Goal: Transaction & Acquisition: Book appointment/travel/reservation

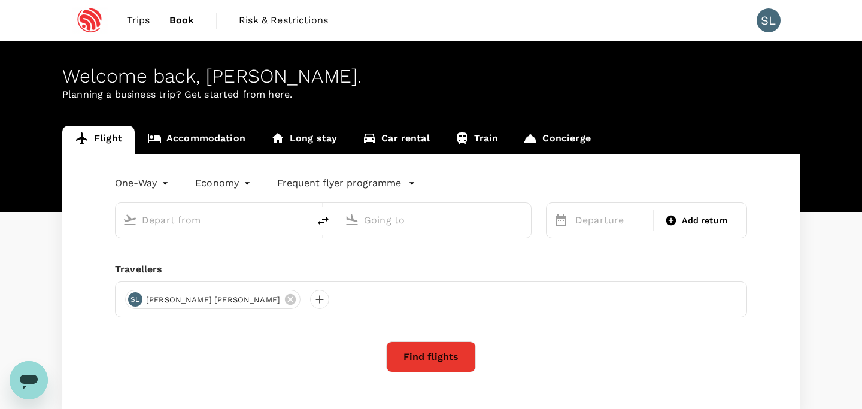
type input "roundtrip"
type input "[GEOGRAPHIC_DATA], [GEOGRAPHIC_DATA] (any)"
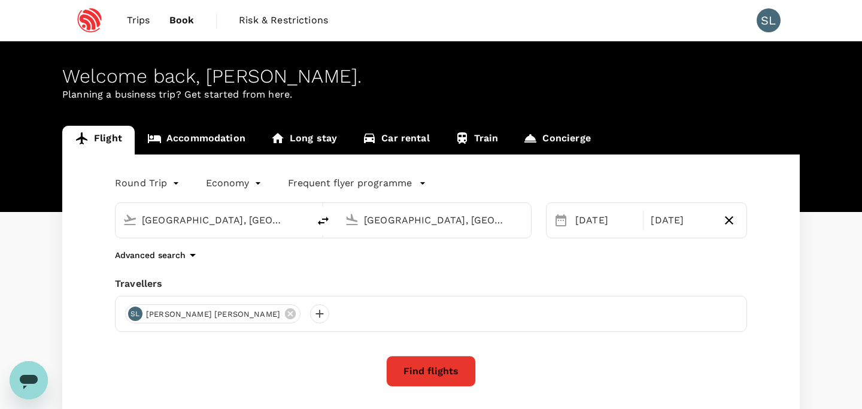
click at [146, 188] on body "Trips Book Risk & Restrictions SL Welcome back , [PERSON_NAME] . Planning a bus…" at bounding box center [431, 284] width 862 height 569
click at [158, 215] on li "One-Way" at bounding box center [148, 211] width 72 height 22
type input "oneway"
click at [598, 224] on div "[DATE]" at bounding box center [610, 220] width 80 height 24
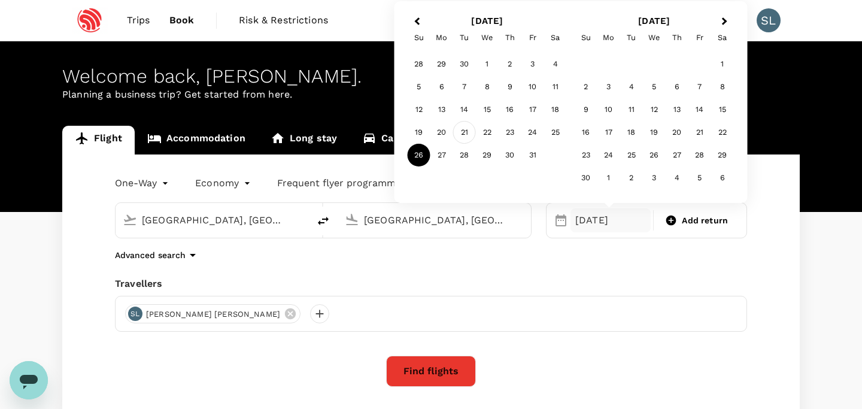
click at [463, 127] on div "21" at bounding box center [464, 132] width 23 height 23
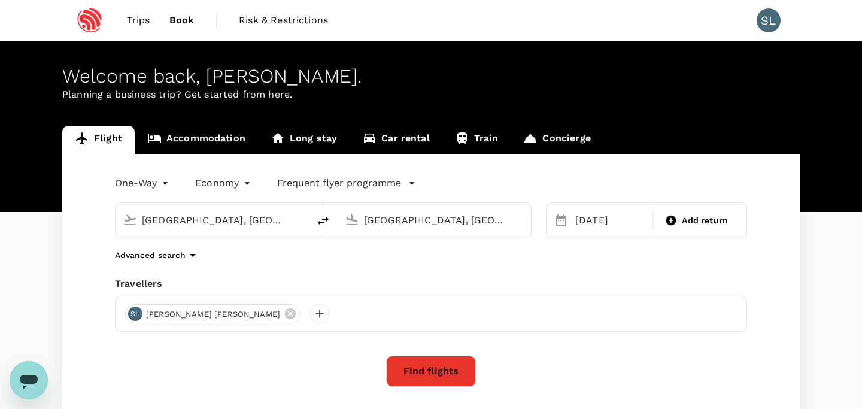
click at [454, 375] on button "Find flights" at bounding box center [431, 370] width 90 height 31
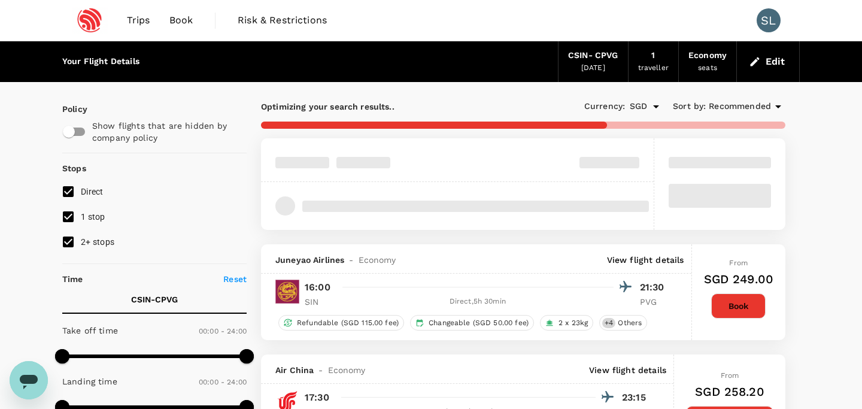
type input "SGD"
type input "1440"
type input "1790"
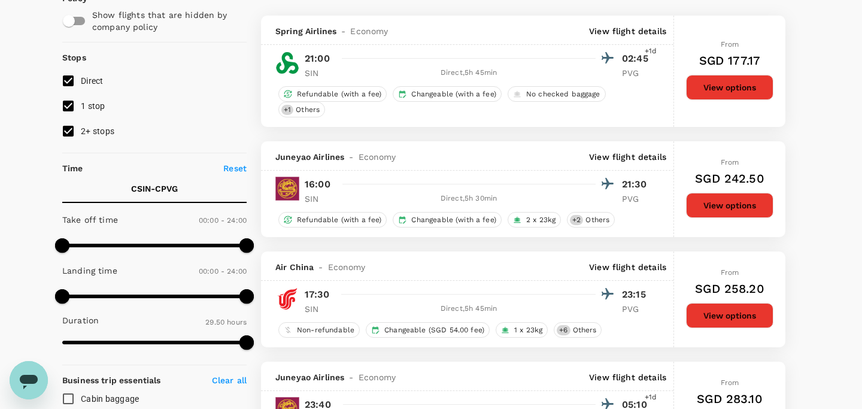
scroll to position [112, 0]
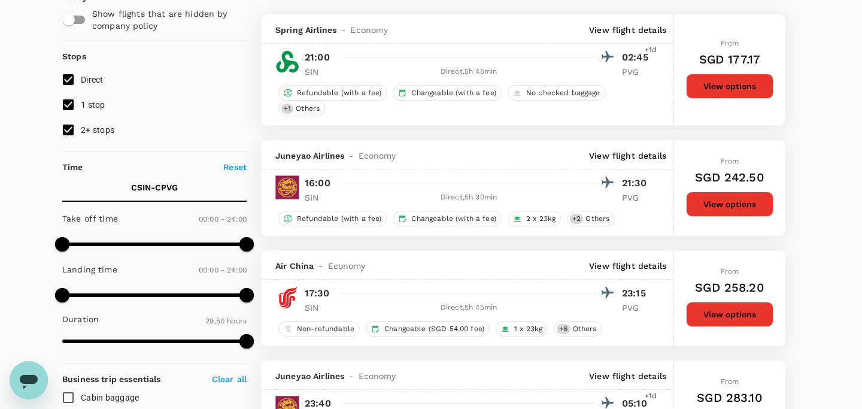
click at [72, 103] on input "1 stop" at bounding box center [68, 104] width 25 height 25
checkbox input "false"
click at [68, 126] on input "2+ stops" at bounding box center [68, 129] width 25 height 25
checkbox input "false"
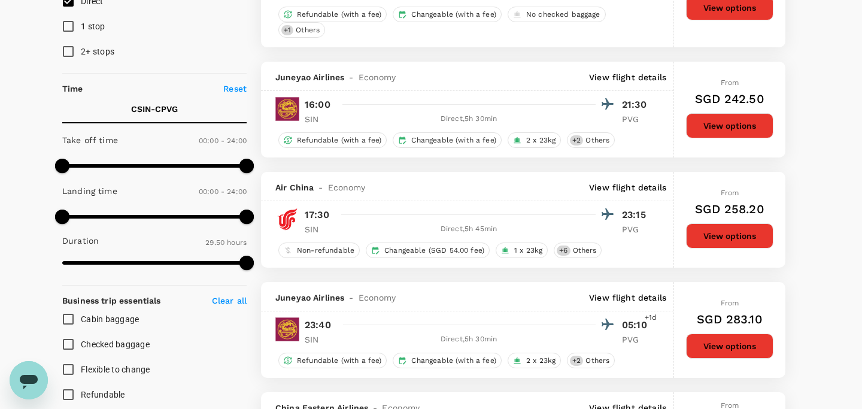
scroll to position [0, 0]
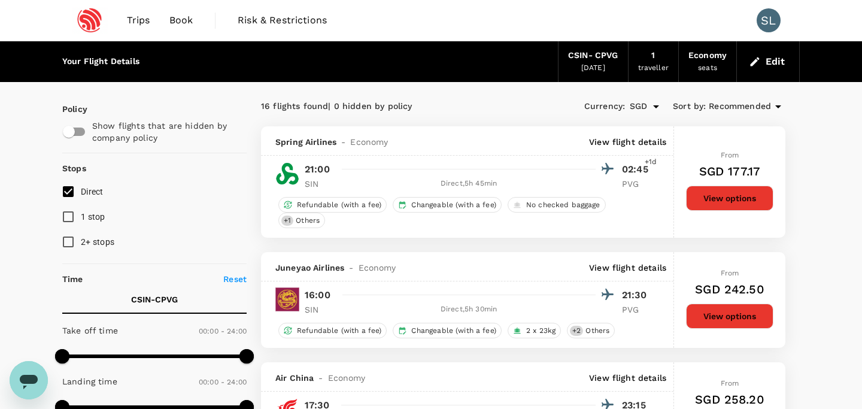
click at [766, 60] on button "Edit" at bounding box center [767, 61] width 43 height 19
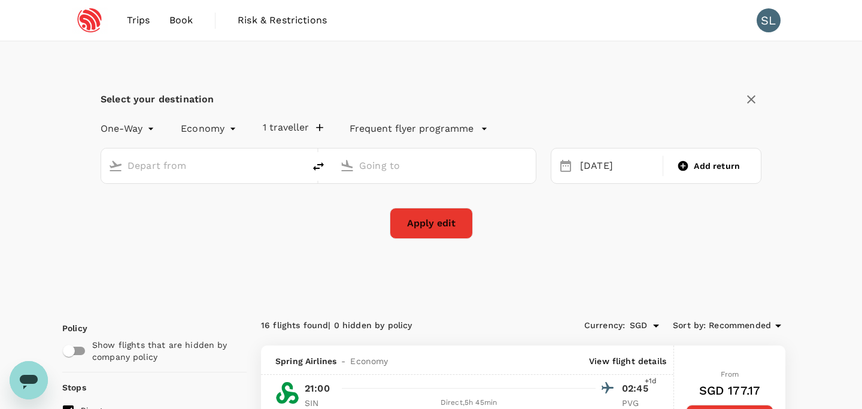
type input "Singapore, Singapore (any)"
type input "Shanghai, China (any)"
click at [607, 168] on div "21 Oct" at bounding box center [617, 165] width 85 height 23
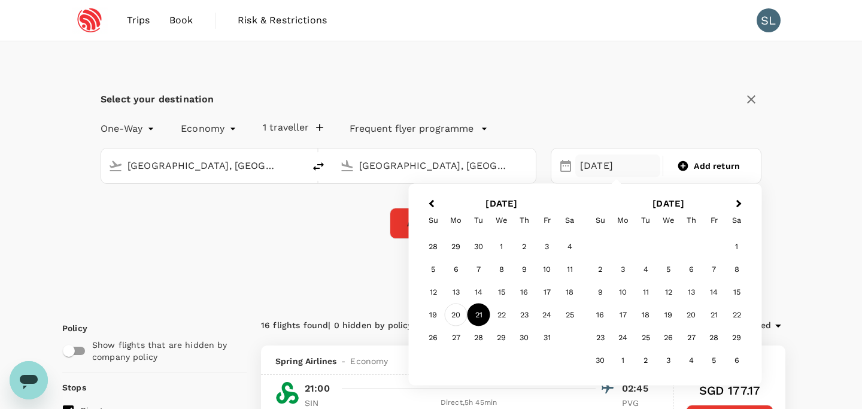
click at [455, 317] on div "20" at bounding box center [456, 314] width 23 height 23
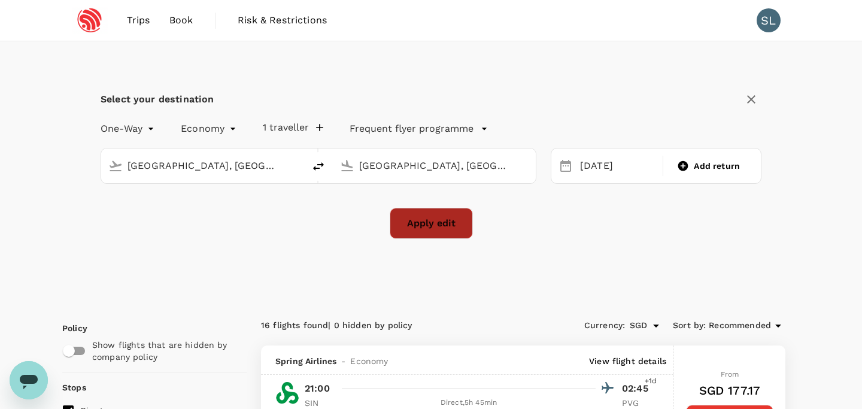
click at [448, 223] on button "Apply edit" at bounding box center [430, 223] width 83 height 31
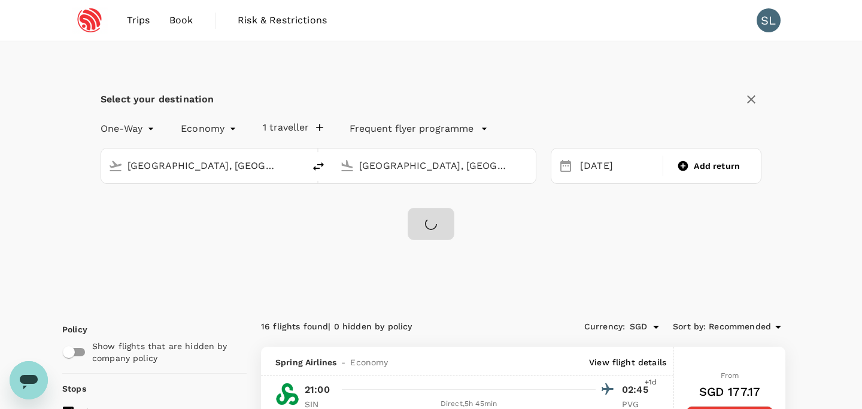
checkbox input "false"
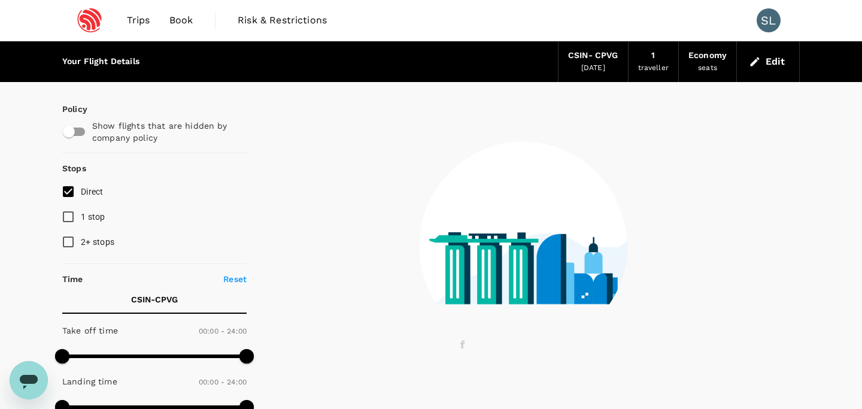
type input "1440"
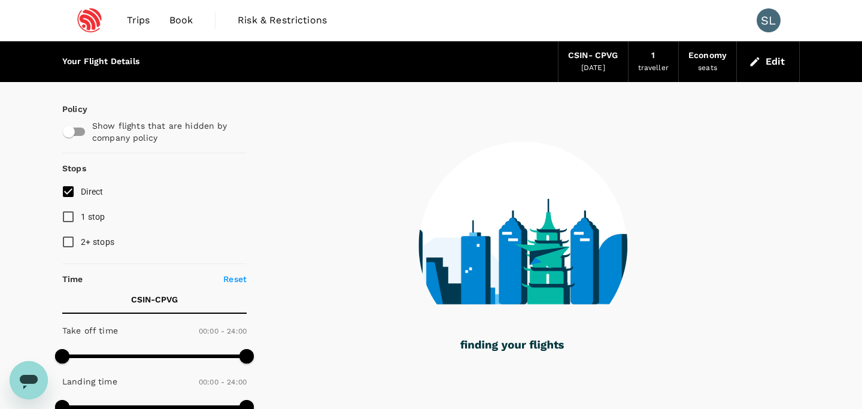
type input "1435"
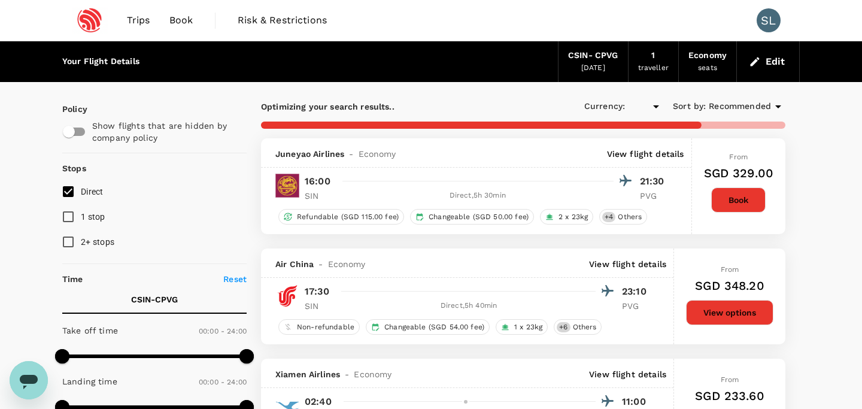
checkbox input "true"
type input "SGD"
type input "1790"
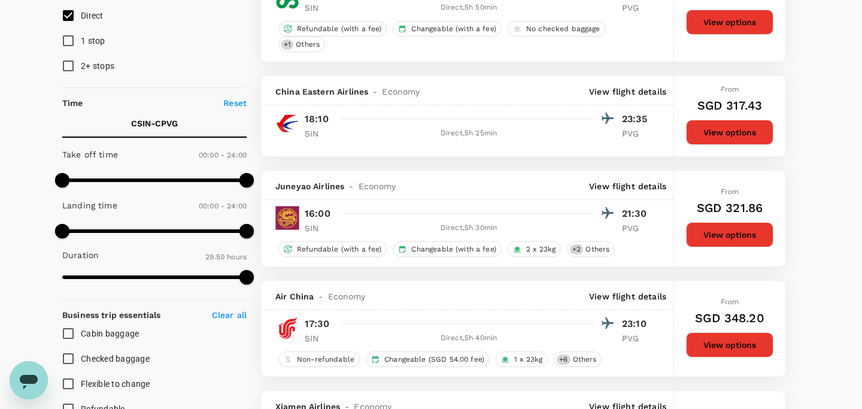
scroll to position [163, 0]
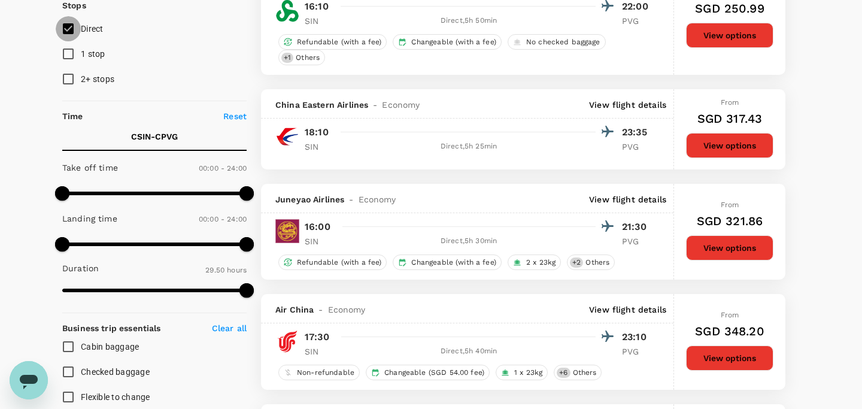
click at [71, 29] on input "Direct" at bounding box center [68, 28] width 25 height 25
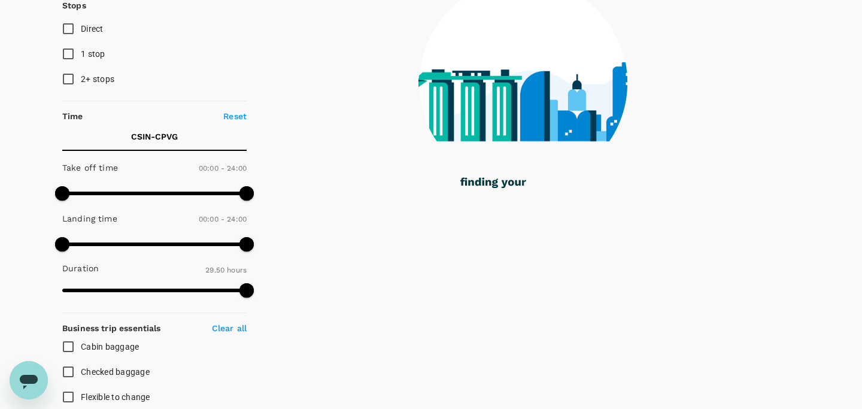
click at [71, 29] on input "Direct" at bounding box center [68, 28] width 25 height 25
checkbox input "true"
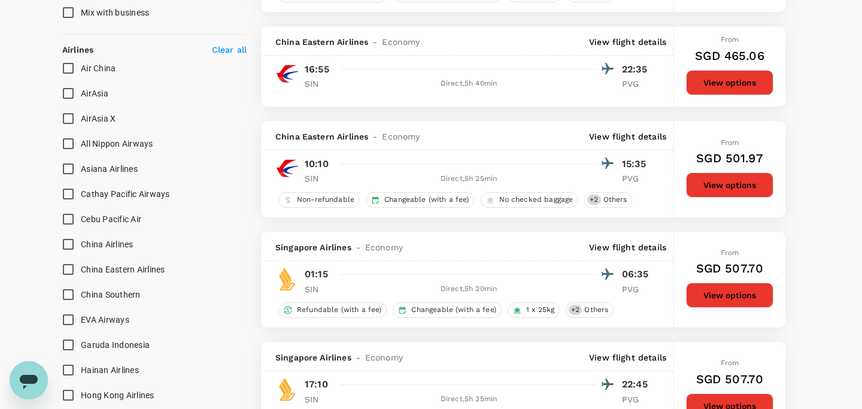
scroll to position [951, 0]
